Goal: Transaction & Acquisition: Subscribe to service/newsletter

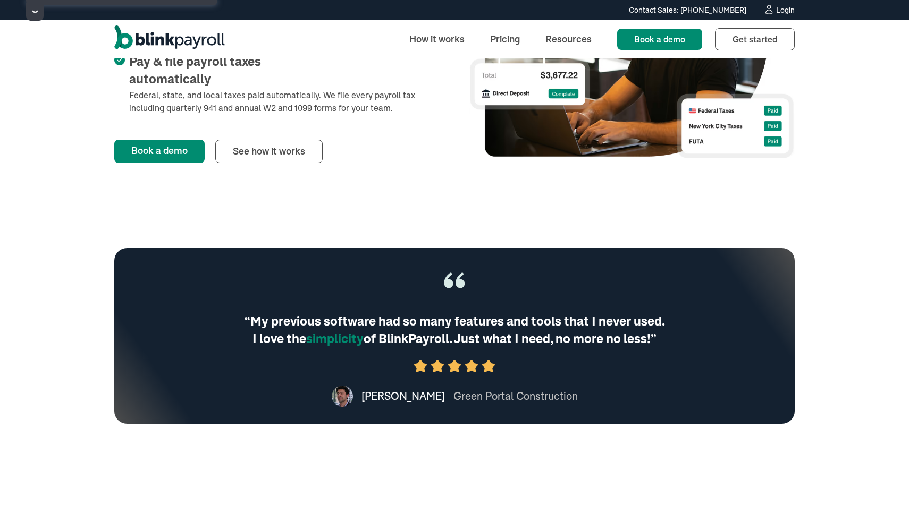
scroll to position [623, 0]
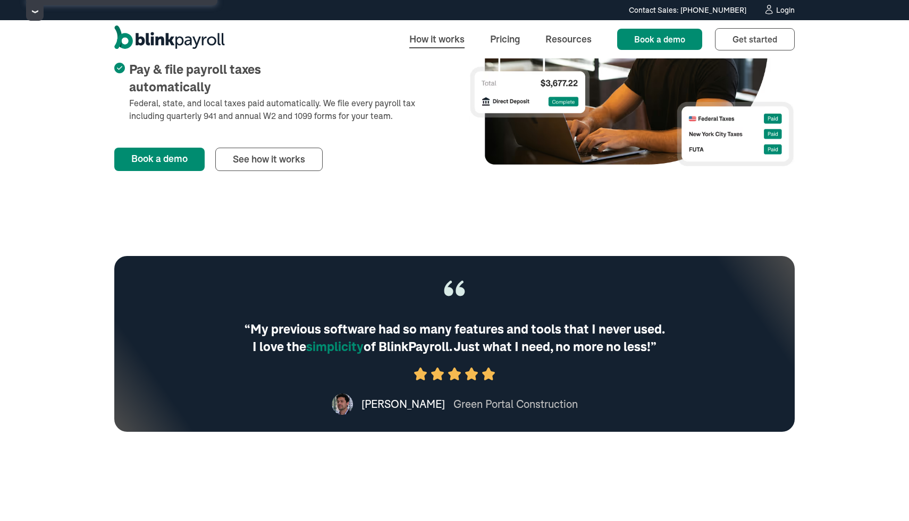
click at [431, 35] on link "How it works" at bounding box center [437, 39] width 72 height 23
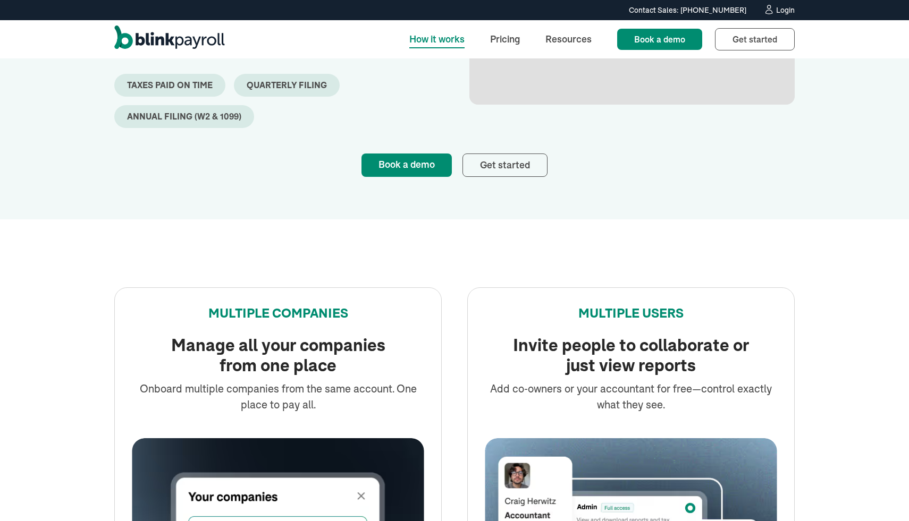
scroll to position [727, 0]
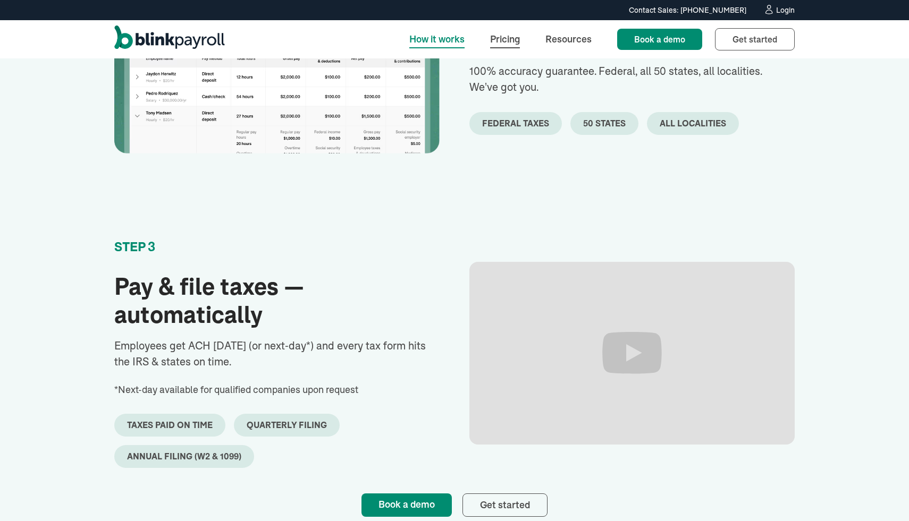
click at [506, 43] on link "Pricing" at bounding box center [504, 39] width 47 height 23
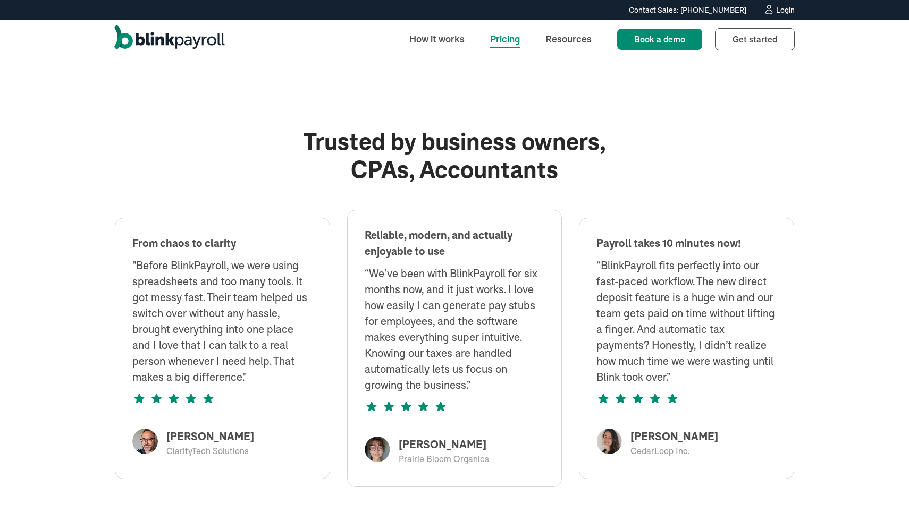
scroll to position [720, 0]
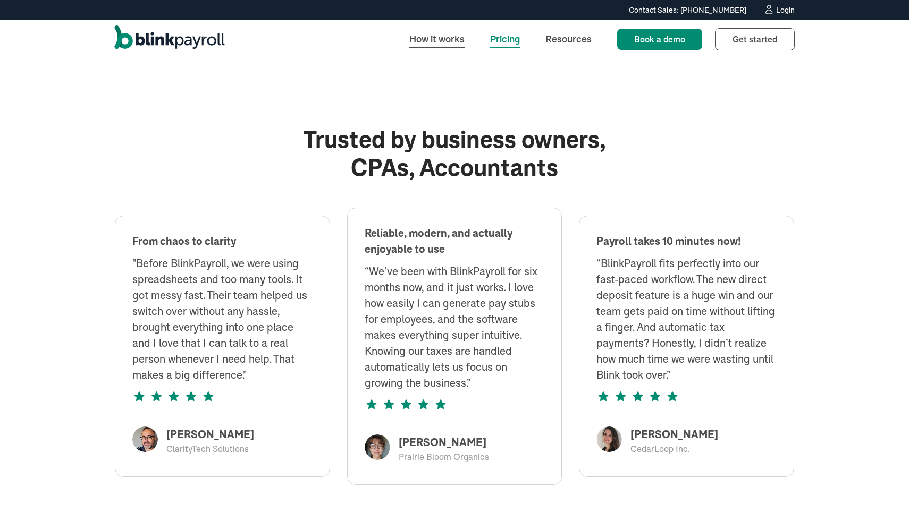
click at [427, 44] on link "How it works" at bounding box center [437, 39] width 72 height 23
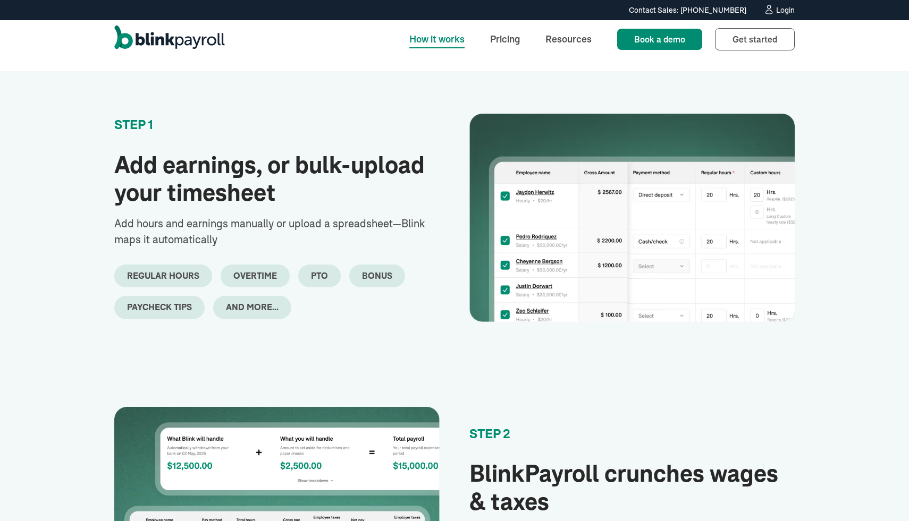
scroll to position [265, 0]
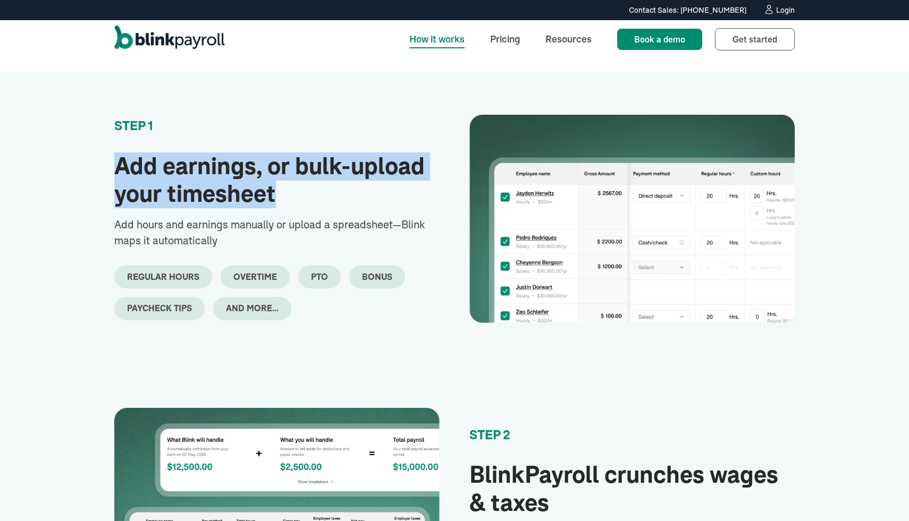
drag, startPoint x: 282, startPoint y: 189, endPoint x: 118, endPoint y: 174, distance: 164.4
click at [118, 173] on h2 "Add earnings, or bulk-upload your timesheet" at bounding box center [276, 180] width 325 height 56
copy h2 "Add earnings, or bulk-upload your timesheet"
click at [504, 49] on link "Pricing" at bounding box center [504, 39] width 47 height 23
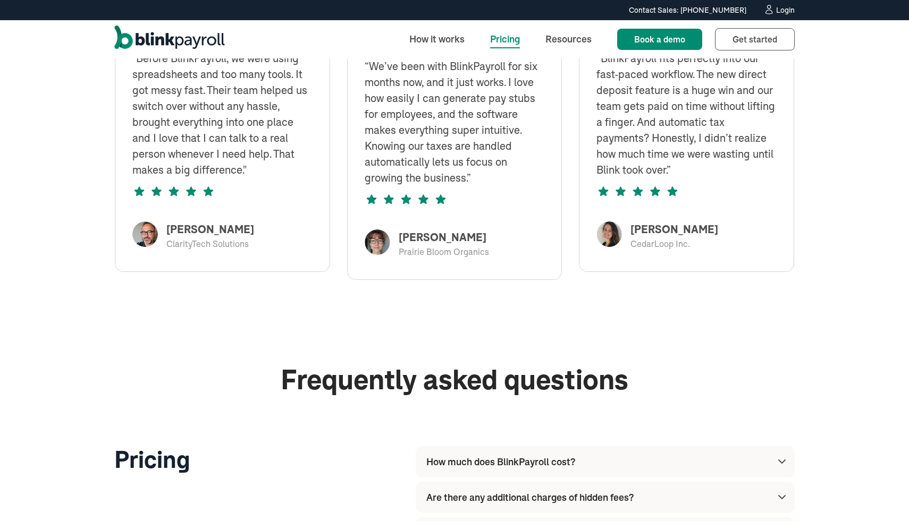
scroll to position [229, 0]
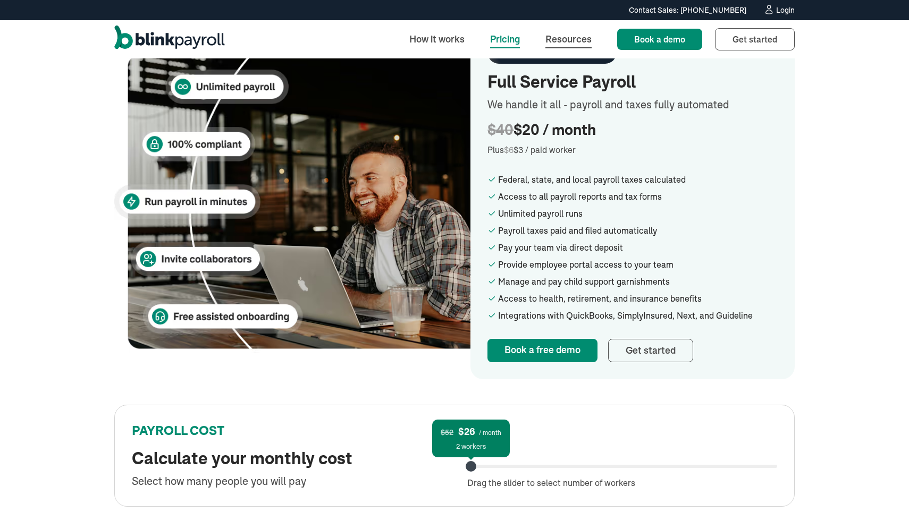
click at [581, 33] on link "Resources" at bounding box center [568, 39] width 63 height 23
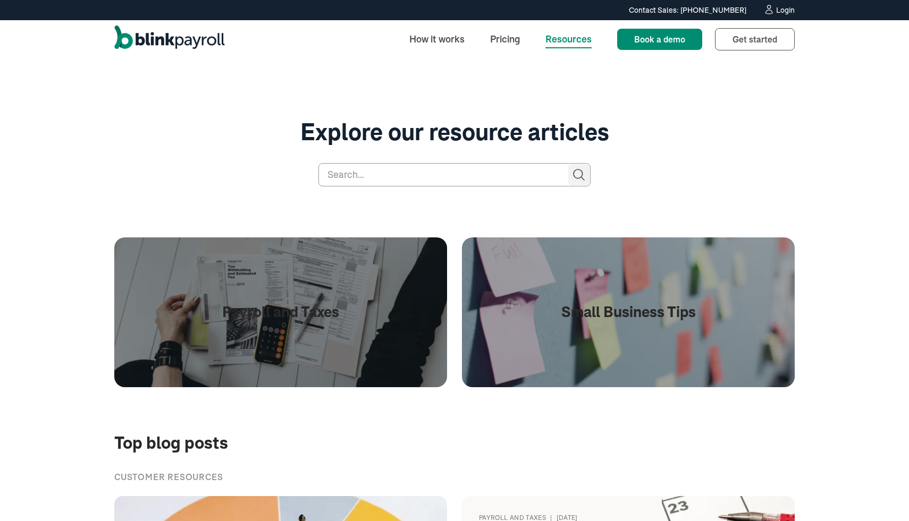
scroll to position [11, 0]
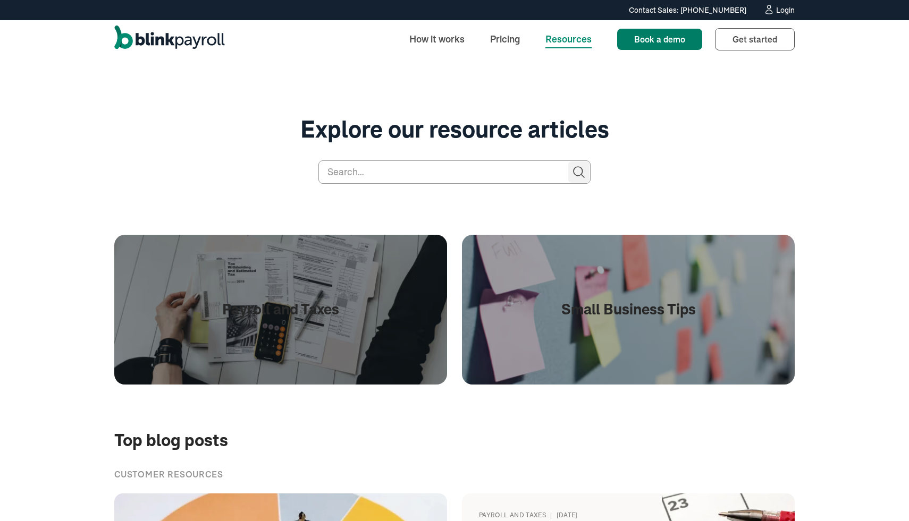
click at [660, 43] on span "Book a demo" at bounding box center [659, 39] width 51 height 11
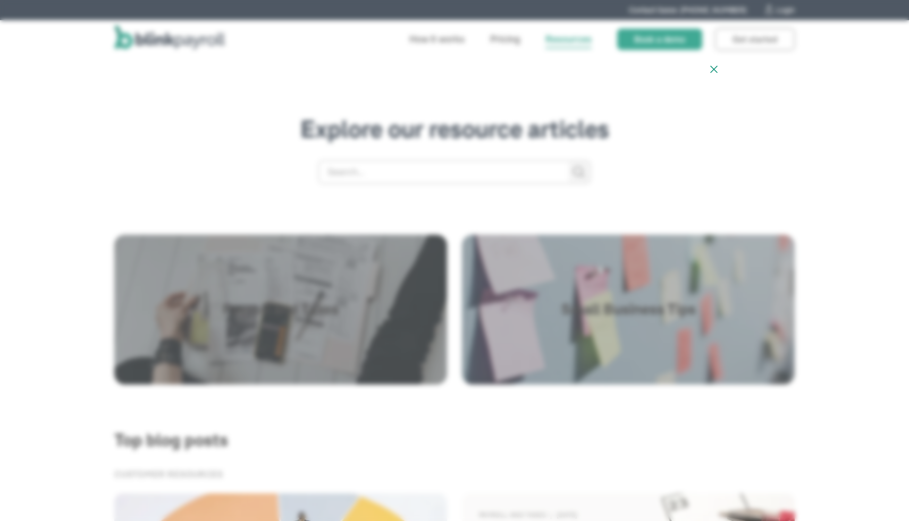
click at [711, 71] on icon at bounding box center [713, 69] width 13 height 13
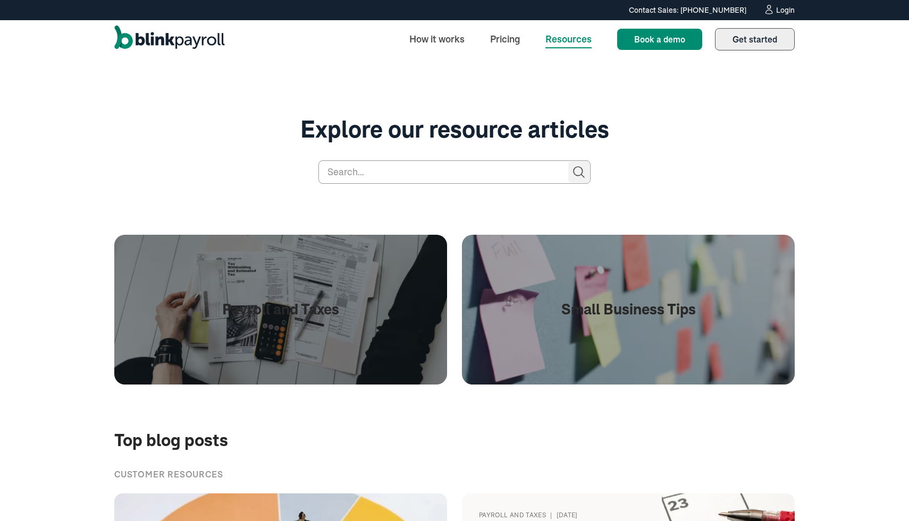
click at [762, 37] on span "Get started" at bounding box center [754, 39] width 45 height 11
